Goal: Information Seeking & Learning: Learn about a topic

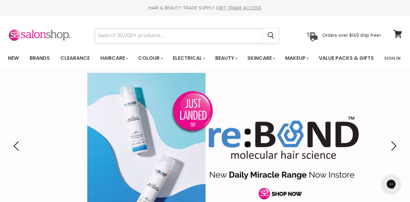
click at [144, 39] on input "Search" at bounding box center [178, 35] width 167 height 14
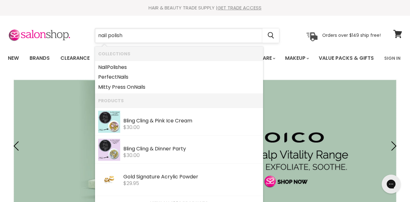
type input "nail polish"
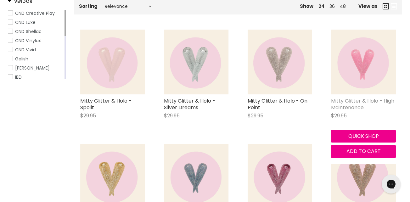
click at [360, 111] on link "Mitty Glitter & Holo - High Maintenance" at bounding box center [362, 104] width 63 height 14
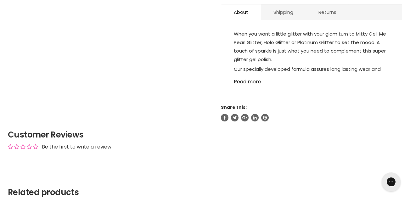
scroll to position [339, 0]
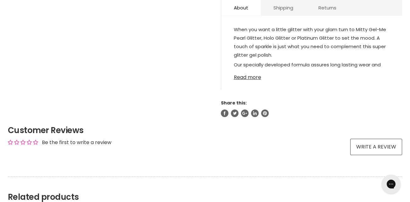
click at [257, 80] on link "Read more" at bounding box center [312, 75] width 156 height 9
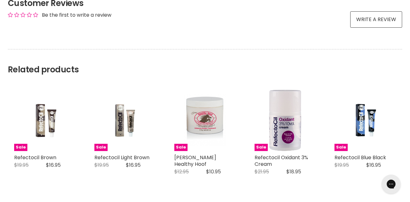
scroll to position [566, 0]
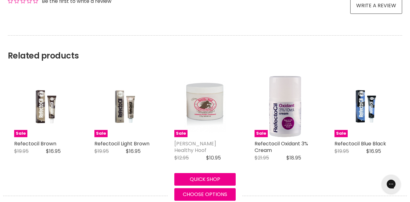
click at [212, 154] on link "Gena Healthy Hoof" at bounding box center [195, 147] width 42 height 14
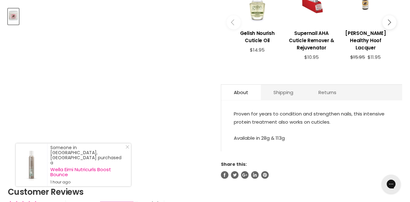
scroll to position [289, 0]
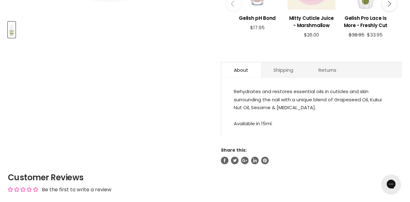
scroll to position [264, 0]
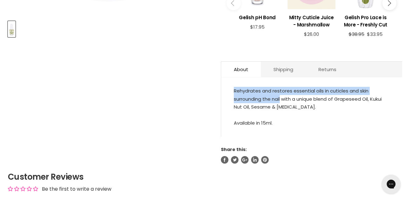
drag, startPoint x: 232, startPoint y: 108, endPoint x: 281, endPoint y: 116, distance: 49.2
click at [281, 116] on div "Rehydrates and restores essential oils in cuticles and skin surrounding the nai…" at bounding box center [311, 110] width 181 height 53
copy div "Rehydrates and restores essential oils in cuticles and skin surrounding the nail"
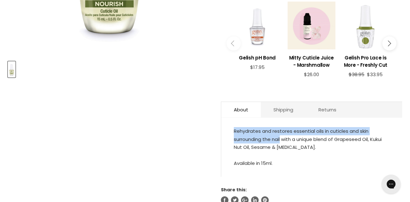
scroll to position [237, 0]
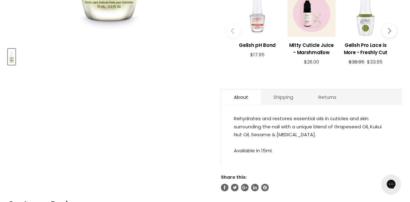
click at [193, 149] on article "Click or scroll to zoom Tap or pinch to zoom Gelish Nourish Cuticle Oil No revi…" at bounding box center [205, 16] width 394 height 352
drag, startPoint x: 336, startPoint y: 144, endPoint x: 370, endPoint y: 145, distance: 33.3
click at [370, 145] on div "Rehydrates and restores essential oils in cuticles and skin surrounding the nai…" at bounding box center [312, 134] width 156 height 40
drag, startPoint x: 371, startPoint y: 146, endPoint x: 249, endPoint y: 153, distance: 122.3
click at [249, 153] on div "Rehydrates and restores essential oils in cuticles and skin surrounding the nai…" at bounding box center [312, 134] width 156 height 40
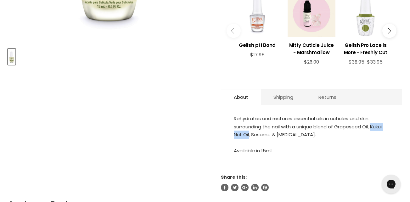
copy div "Kukui Nut Oil"
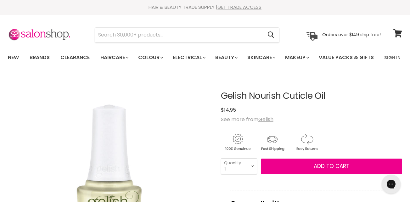
scroll to position [0, 0]
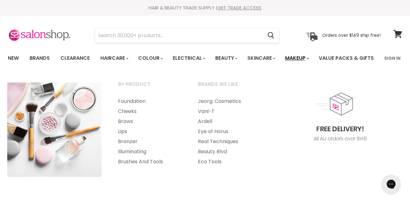
click at [307, 59] on link "Makeup" at bounding box center [296, 58] width 32 height 13
click at [304, 58] on link "Makeup" at bounding box center [296, 58] width 32 height 13
click at [147, 106] on link "Foundation" at bounding box center [149, 101] width 79 height 10
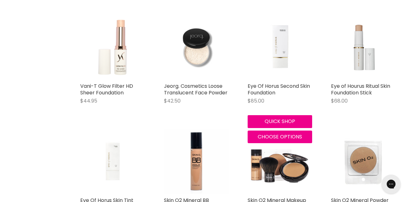
click at [272, 100] on div "Eye Of Horus Second Skin Foundation $85.00 Eye of Horus Quick shop Choose optio…" at bounding box center [279, 78] width 77 height 141
click at [269, 96] on link "Eye Of Horus Second Skin Foundation" at bounding box center [279, 89] width 62 height 14
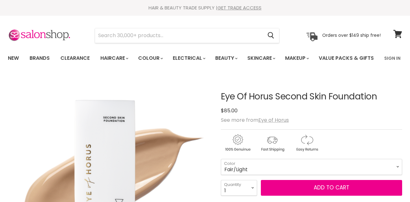
drag, startPoint x: 0, startPoint y: 0, endPoint x: 377, endPoint y: 113, distance: 393.7
click at [377, 113] on article "Click or scroll to zoom Tap or pinch to zoom Click or scroll to zoom" at bounding box center [205, 199] width 394 height 246
copy div "Eye Of Horus Second Skin Foundation"
click at [333, 123] on div "See more from Eye of Horus" at bounding box center [311, 120] width 181 height 6
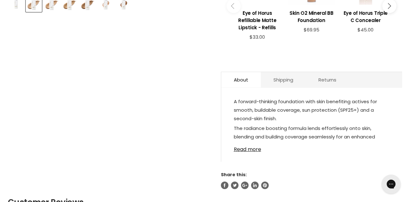
scroll to position [302, 0]
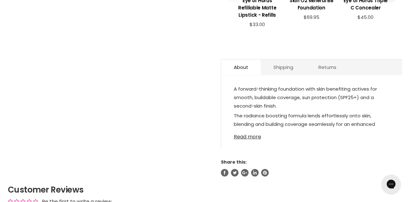
click at [259, 140] on link "Read more" at bounding box center [312, 134] width 156 height 9
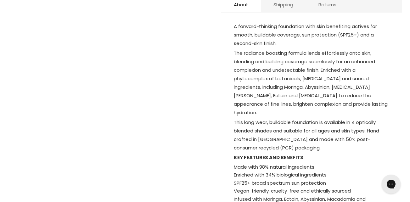
scroll to position [360, 0]
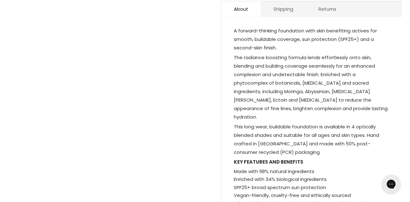
click at [218, 123] on article "Click or scroll to zoom Tap or pinch to zoom Click or scroll to zoom" at bounding box center [205, 13] width 394 height 595
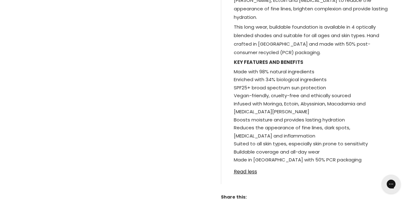
scroll to position [461, 0]
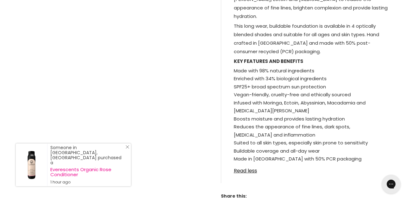
click at [126, 149] on icon "Close Icon" at bounding box center [127, 147] width 4 height 4
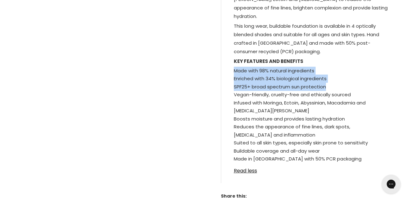
drag, startPoint x: 234, startPoint y: 73, endPoint x: 326, endPoint y: 87, distance: 93.6
click at [326, 87] on ul "Made with 98% natural ingredients Enriched with 34% biological ingredients SPF2…" at bounding box center [312, 115] width 156 height 96
copy ul "Made with 98% natural ingredients Enriched with 34% biological ingredients SPF2…"
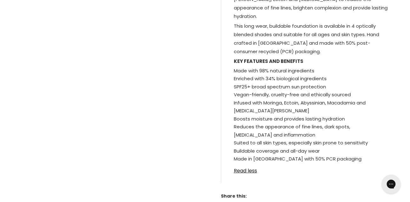
click at [265, 114] on li "Infused with Moringa, Ectoin, Abyssinian, Macadamia and Witch Hazel" at bounding box center [312, 107] width 156 height 16
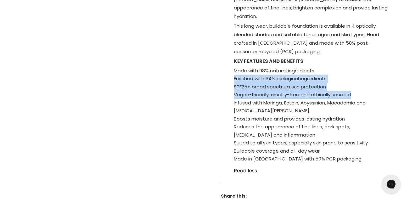
drag, startPoint x: 232, startPoint y: 79, endPoint x: 351, endPoint y: 99, distance: 120.8
click at [351, 99] on div "A forward-thinking foundation with skin benefiting actives for smooth, buildabl…" at bounding box center [311, 53] width 181 height 260
copy ul "Enriched with 34% biological ingredients SPF25+ broad spectrum sun protection V…"
drag, startPoint x: 234, startPoint y: 120, endPoint x: 380, endPoint y: 144, distance: 147.7
click at [380, 144] on ul "Made with 98% natural ingredients Enriched with 34% biological ingredients SPF2…" at bounding box center [312, 115] width 156 height 96
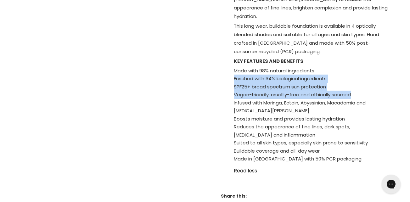
copy ul "Boosts moisture and provides lasting hydration Reduces the appearance of fine l…"
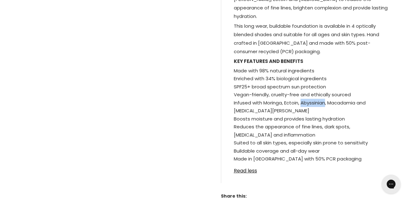
drag, startPoint x: 301, startPoint y: 105, endPoint x: 326, endPoint y: 104, distance: 24.6
click at [326, 104] on span "Infused with Moringa, Ectoin, Abyssinian, Macadamia and Witch Hazel" at bounding box center [300, 106] width 132 height 15
copy span "Abyssinian"
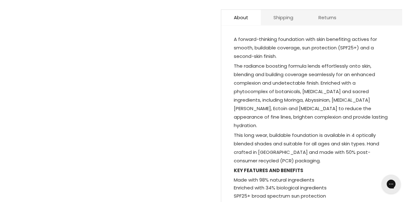
scroll to position [341, 0]
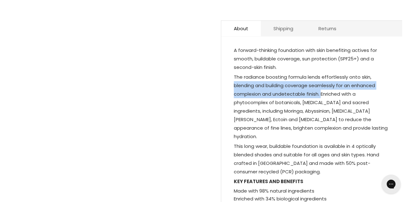
drag, startPoint x: 233, startPoint y: 94, endPoint x: 321, endPoint y: 104, distance: 88.4
click at [321, 104] on div "A forward-thinking foundation with skin benefiting actives for smooth, buildabl…" at bounding box center [311, 173] width 181 height 260
copy p "blending and building coverage seamlessly for an enhanced complexion and undete…"
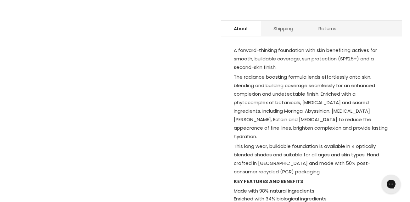
click at [337, 181] on p "KEY FEATURES AND BENEFITS" at bounding box center [312, 182] width 156 height 10
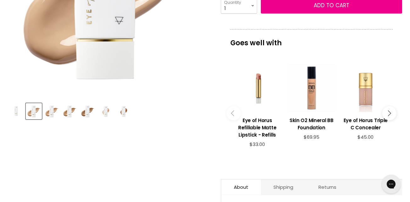
scroll to position [180, 0]
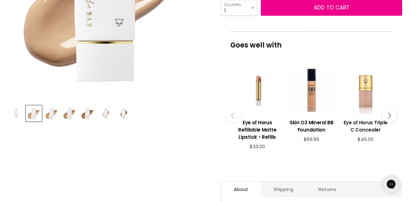
click at [352, 133] on h3 "Eye of Horus Triple C Concealer" at bounding box center [366, 126] width 48 height 14
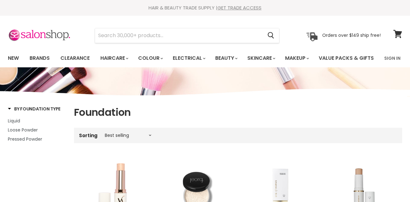
click at [273, 59] on link "Skincare" at bounding box center [261, 58] width 36 height 13
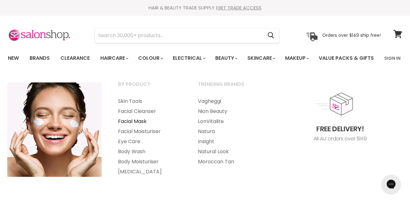
click at [147, 126] on link "Facial Mask" at bounding box center [149, 121] width 79 height 10
click at [131, 177] on link "[MEDICAL_DATA]" at bounding box center [149, 172] width 79 height 10
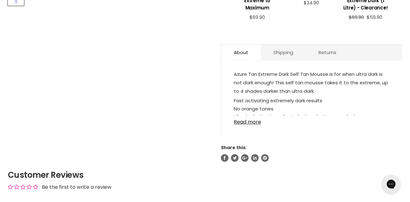
scroll to position [298, 0]
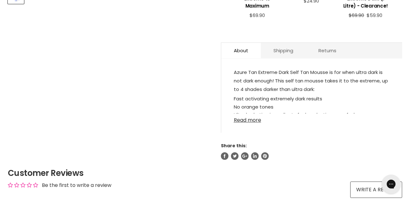
click at [246, 123] on link "Read more" at bounding box center [312, 118] width 156 height 9
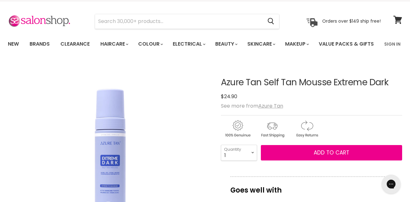
scroll to position [18, 0]
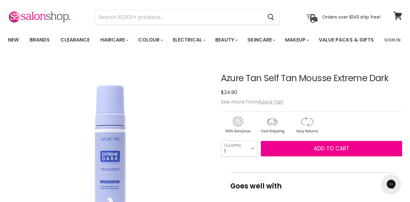
drag, startPoint x: 240, startPoint y: 111, endPoint x: 221, endPoint y: 111, distance: 19.2
click at [221, 97] on div "$24.90" at bounding box center [311, 92] width 181 height 8
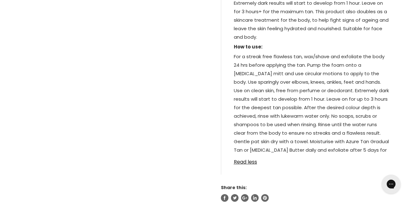
scroll to position [423, 0]
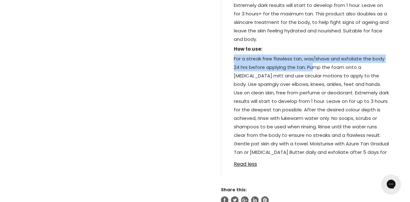
drag, startPoint x: 231, startPoint y: 75, endPoint x: 308, endPoint y: 83, distance: 76.5
click at [308, 83] on div "Azure Tan Extreme Dark Self Tan Mousse is for when ultra dark is not dark enoug…" at bounding box center [311, 57] width 181 height 237
click at [308, 83] on span "For a streak free flawless tan, wax/shave and exfoliate the body 24 hrs before …" at bounding box center [311, 109] width 155 height 109
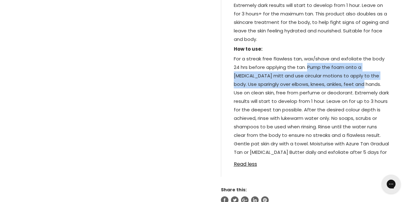
drag, startPoint x: 307, startPoint y: 84, endPoint x: 334, endPoint y: 102, distance: 32.6
click at [334, 102] on span "For a streak free flawless tan, wax/shave and exfoliate the body 24 hrs before …" at bounding box center [311, 109] width 155 height 109
copy span "Pump the foam onto a tanning mitt and use circular motions to apply to the body…"
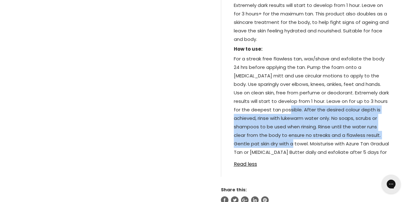
drag, startPoint x: 255, startPoint y: 126, endPoint x: 247, endPoint y: 160, distance: 34.6
click at [247, 160] on span "For a streak free flawless tan, wax/shave and exfoliate the body 24 hrs before …" at bounding box center [311, 109] width 155 height 109
copy span "After the desired colour depth is achieved, rinse with lukewarm water only. No …"
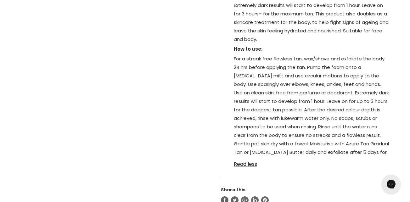
click at [282, 176] on div "Azure Tan Extreme Dark Self Tan Mousse is for when ultra dark is not dark enoug…" at bounding box center [311, 57] width 181 height 237
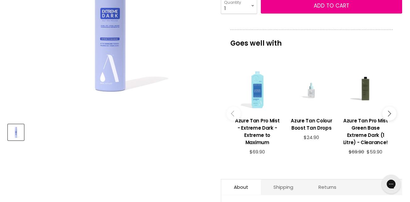
scroll to position [163, 0]
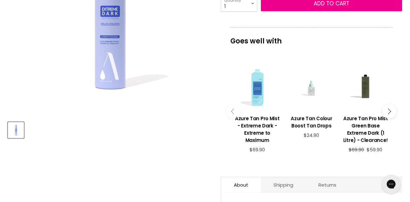
click at [388, 114] on icon "Main content" at bounding box center [388, 111] width 6 height 6
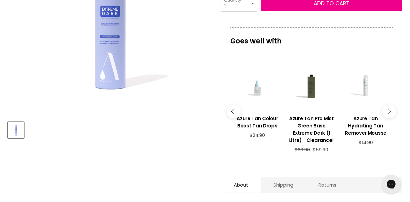
click at [388, 114] on icon "Main content" at bounding box center [388, 111] width 6 height 6
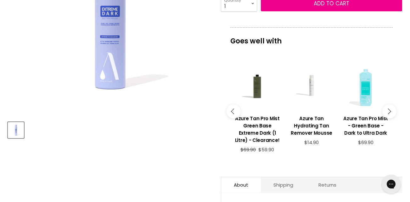
click at [388, 114] on icon "Main content" at bounding box center [388, 111] width 6 height 6
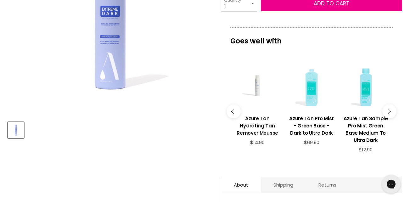
click at [265, 137] on h3 "Azure Tan Hydrating Tan Remover Mousse" at bounding box center [257, 126] width 48 height 22
